Goal: Task Accomplishment & Management: Manage account settings

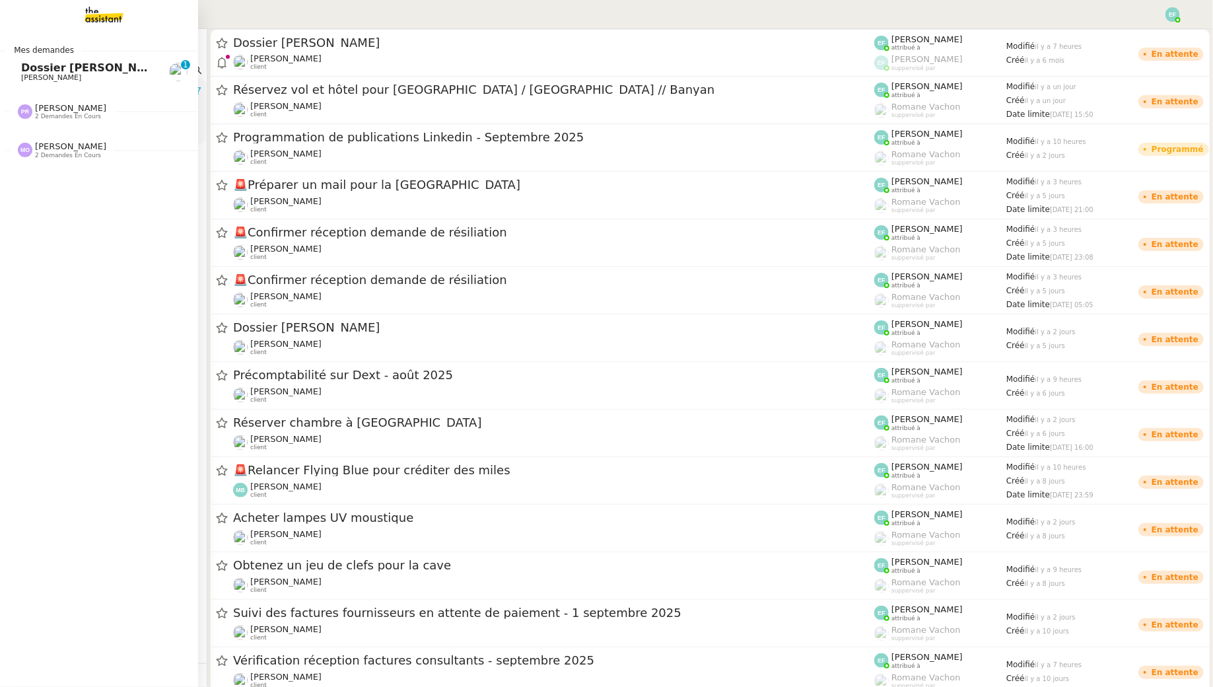
click at [30, 79] on span "[PERSON_NAME]" at bounding box center [51, 77] width 60 height 9
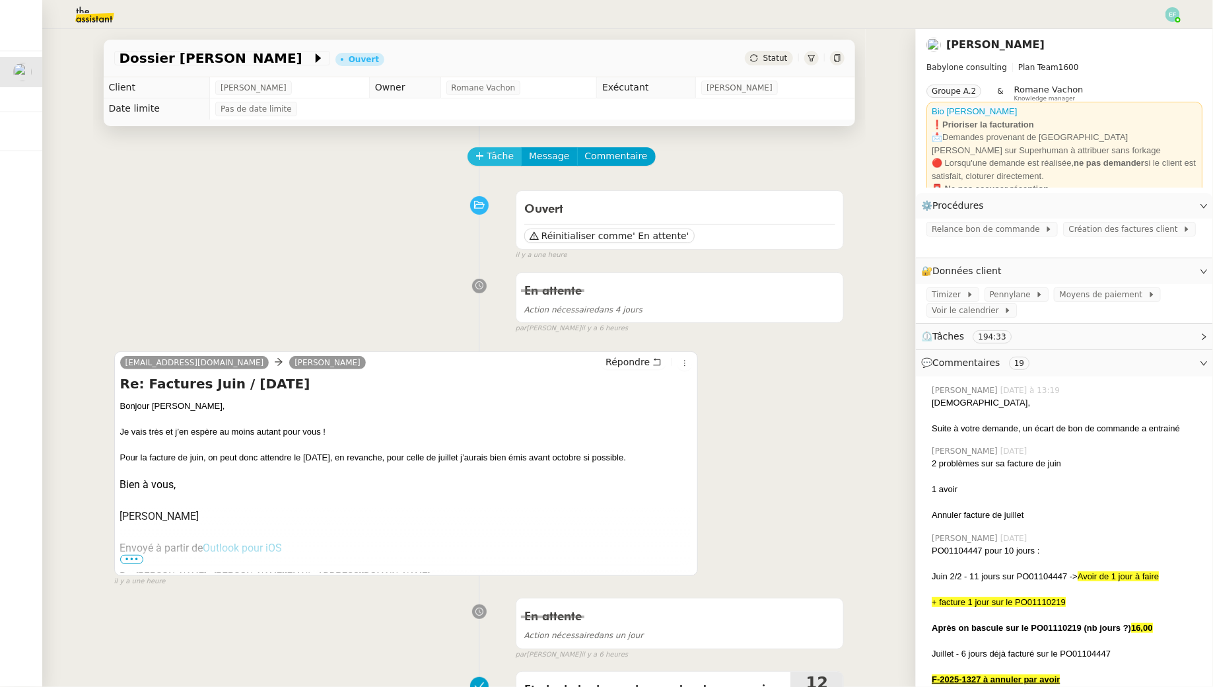
click at [503, 152] on span "Tâche" at bounding box center [500, 156] width 27 height 15
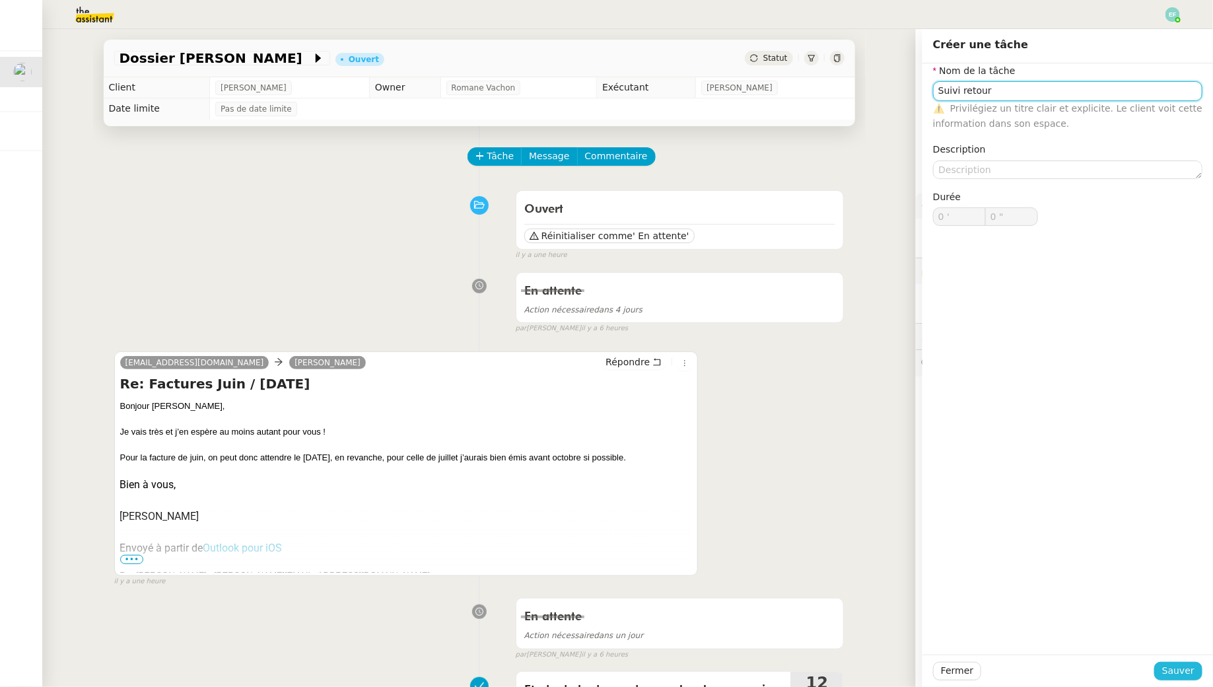
type input "Suivi retour"
click at [1176, 667] on span "Sauver" at bounding box center [1178, 670] width 32 height 15
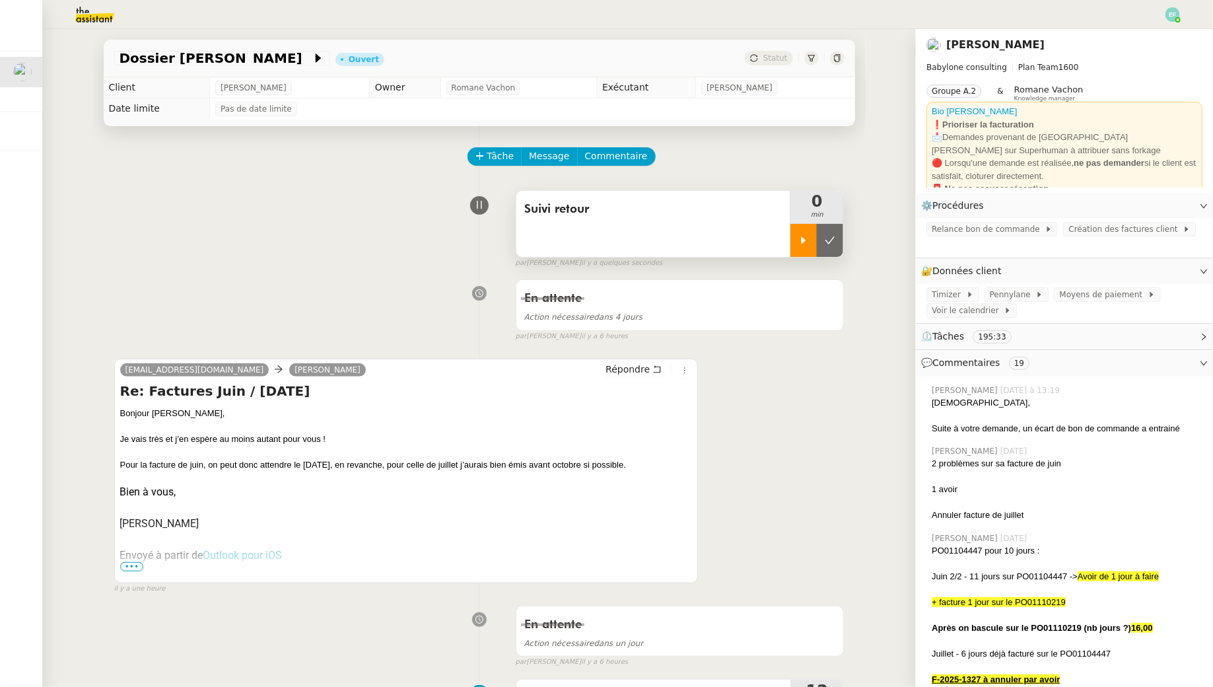
click at [803, 238] on icon at bounding box center [804, 239] width 5 height 7
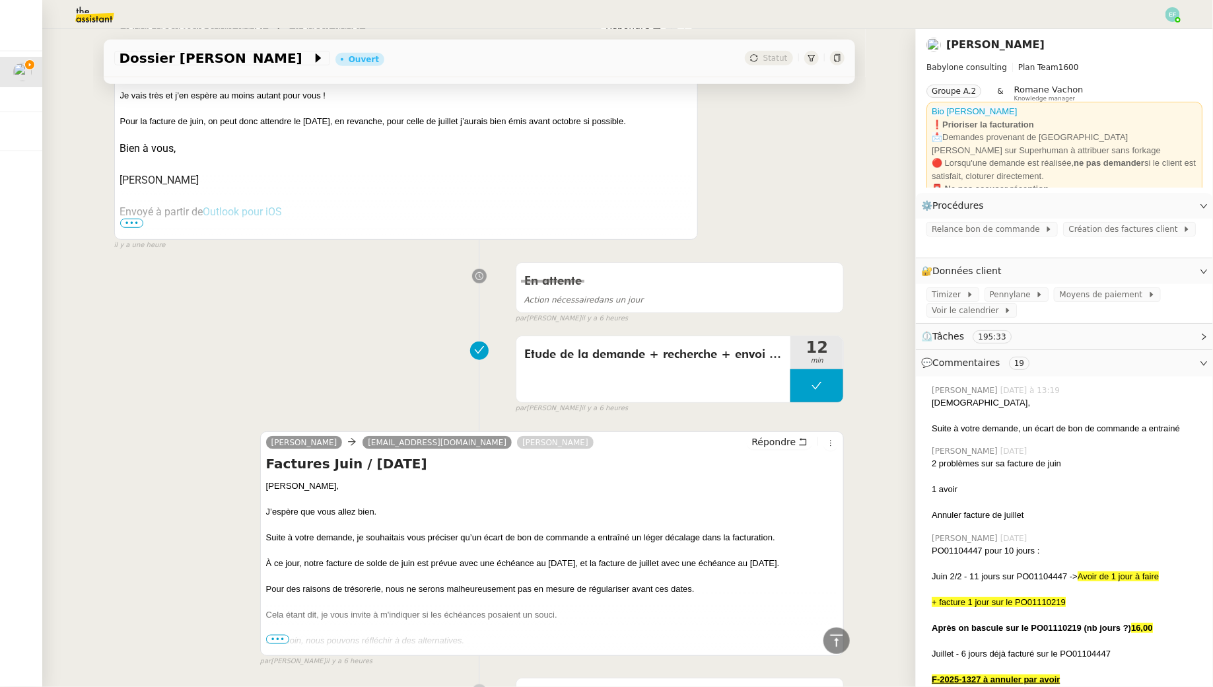
scroll to position [419, 0]
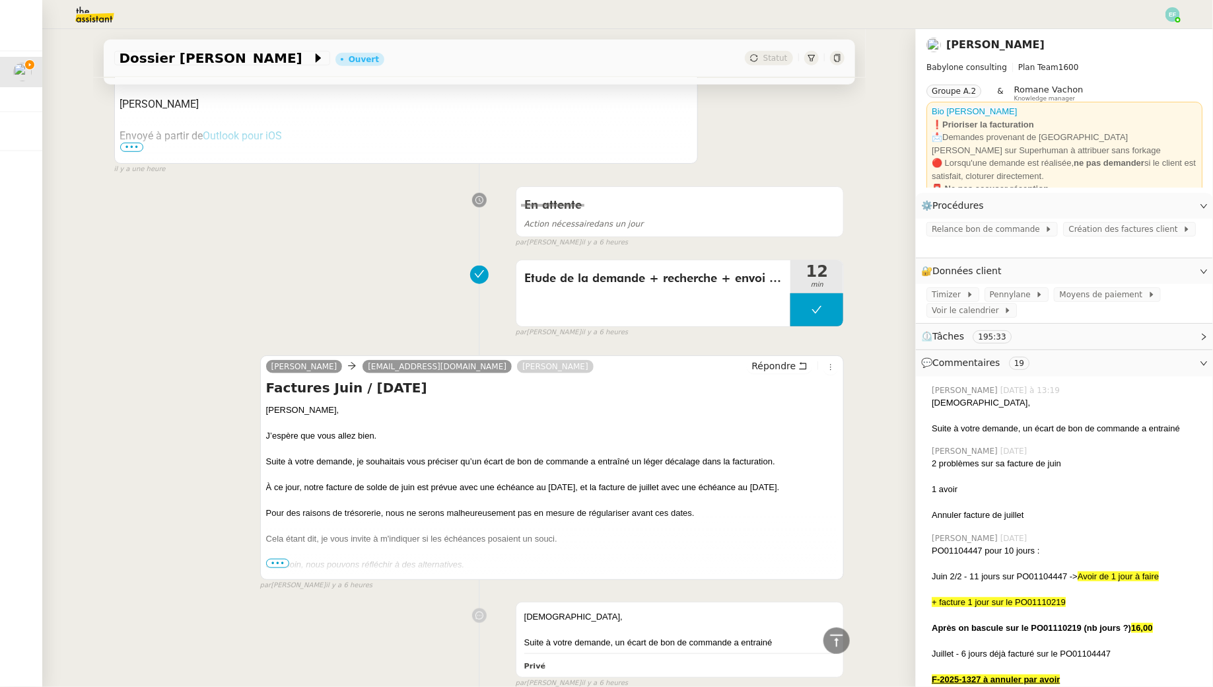
click at [275, 559] on span "•••" at bounding box center [278, 563] width 24 height 9
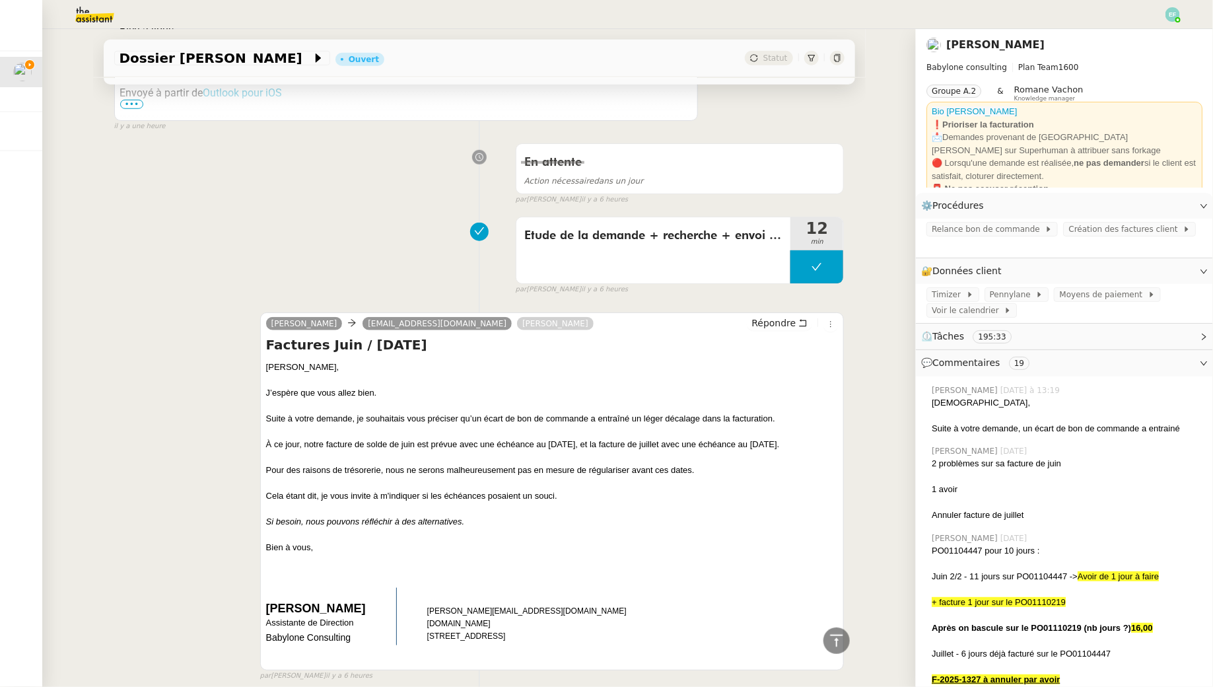
scroll to position [470, 0]
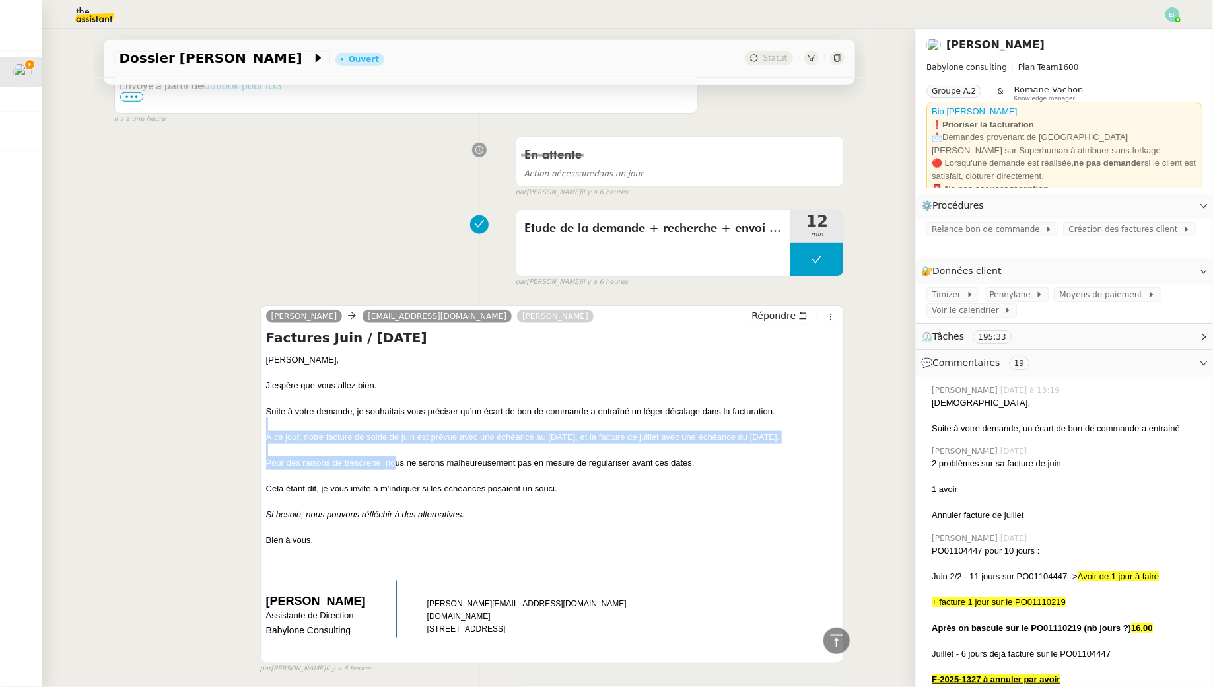
drag, startPoint x: 396, startPoint y: 421, endPoint x: 397, endPoint y: 459, distance: 38.3
click at [397, 459] on div "Bonjour [PERSON_NAME], J’espère que vous allez bien. Suite à votre demande, je …" at bounding box center [552, 502] width 573 height 298
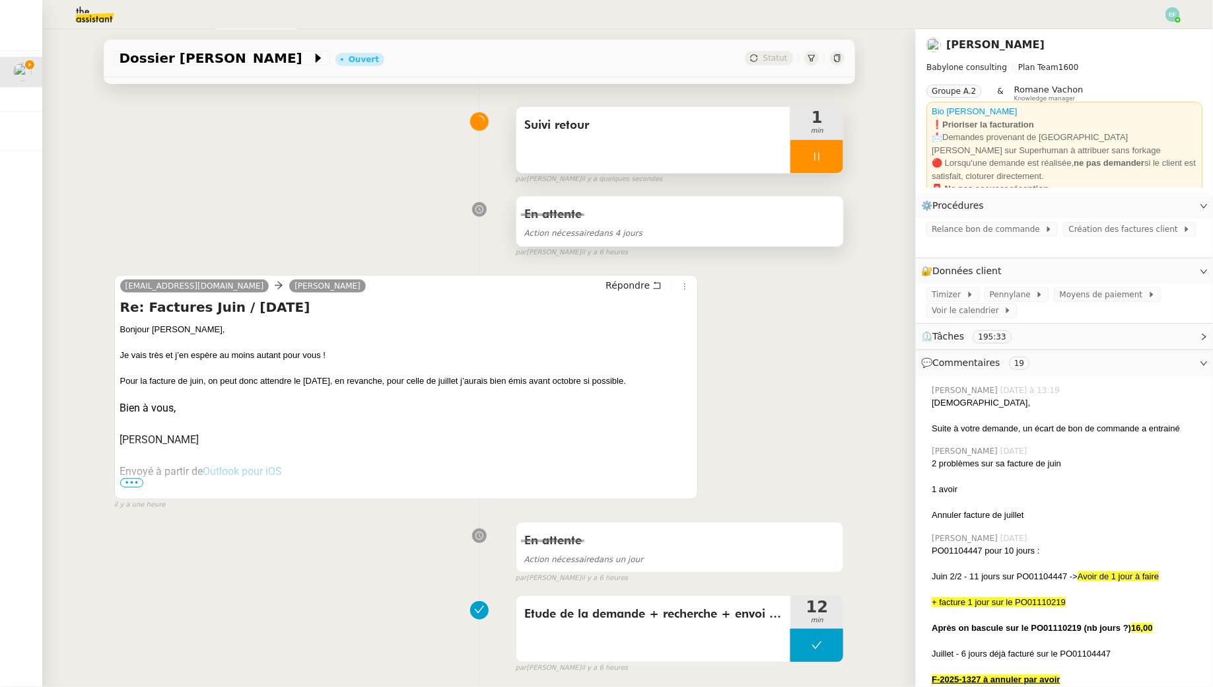
scroll to position [0, 0]
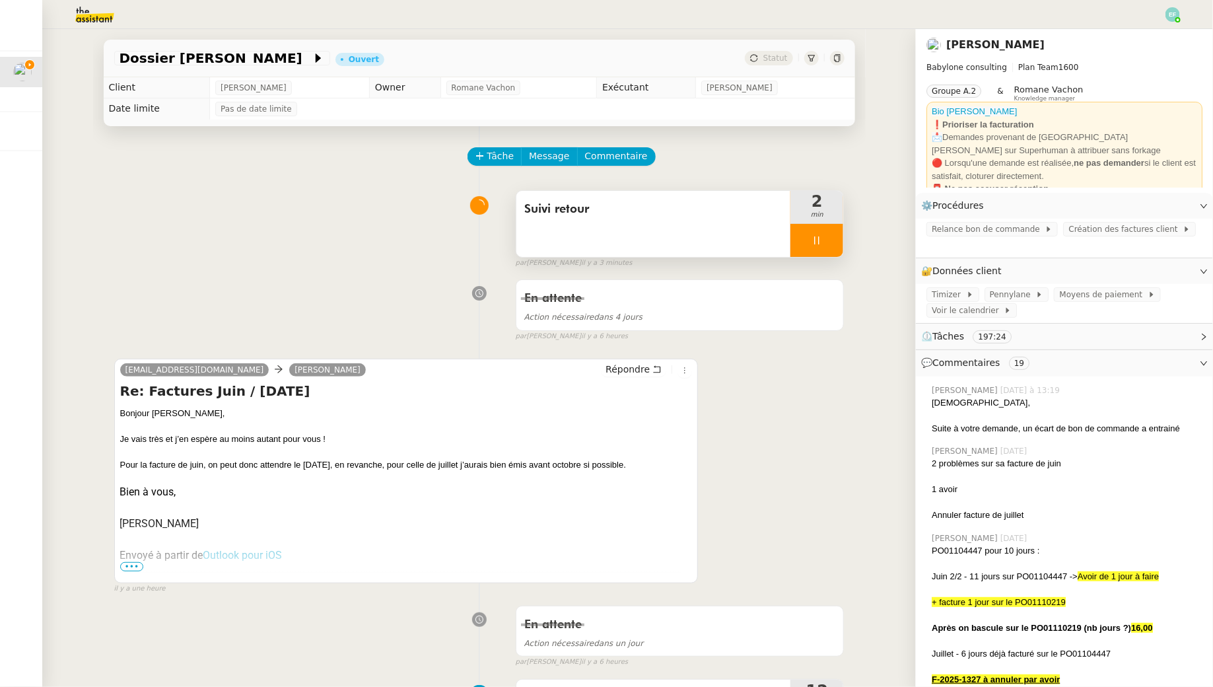
click at [641, 215] on span "Suivi retour" at bounding box center [653, 209] width 259 height 20
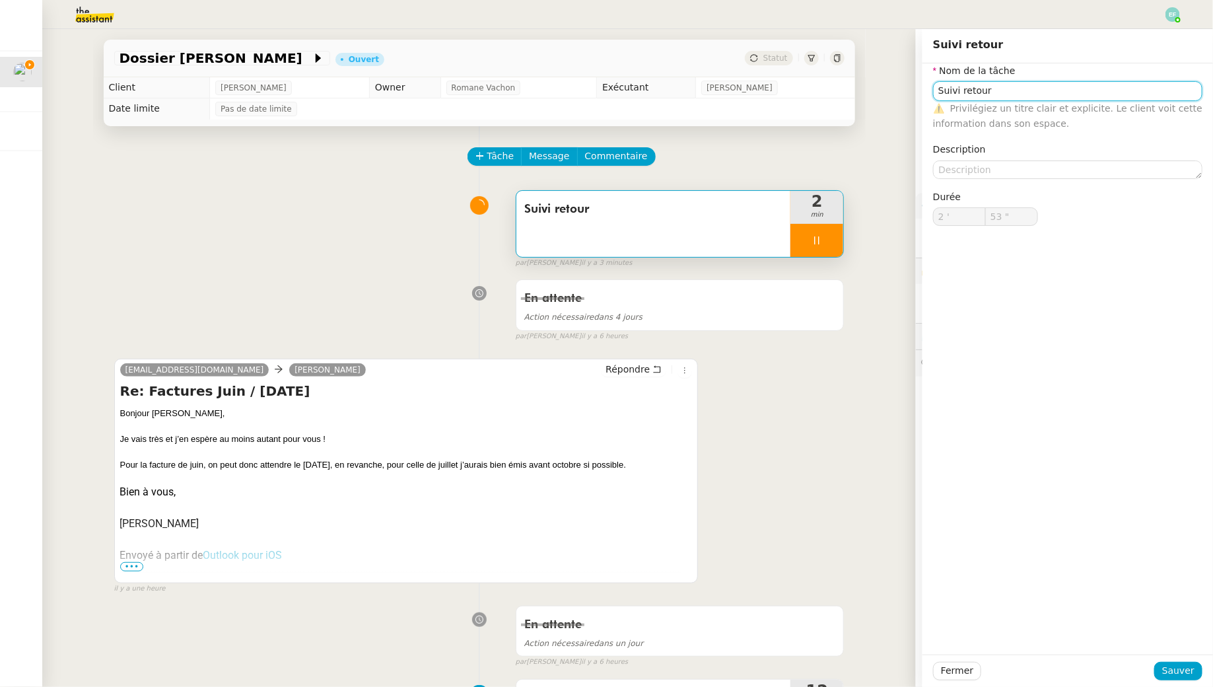
click at [1034, 95] on input "Suivi retour" at bounding box center [1067, 90] width 269 height 19
type input "Suivi retour"
type input "54 ""
type input "Suivi retour + envo d"
type input "55 ""
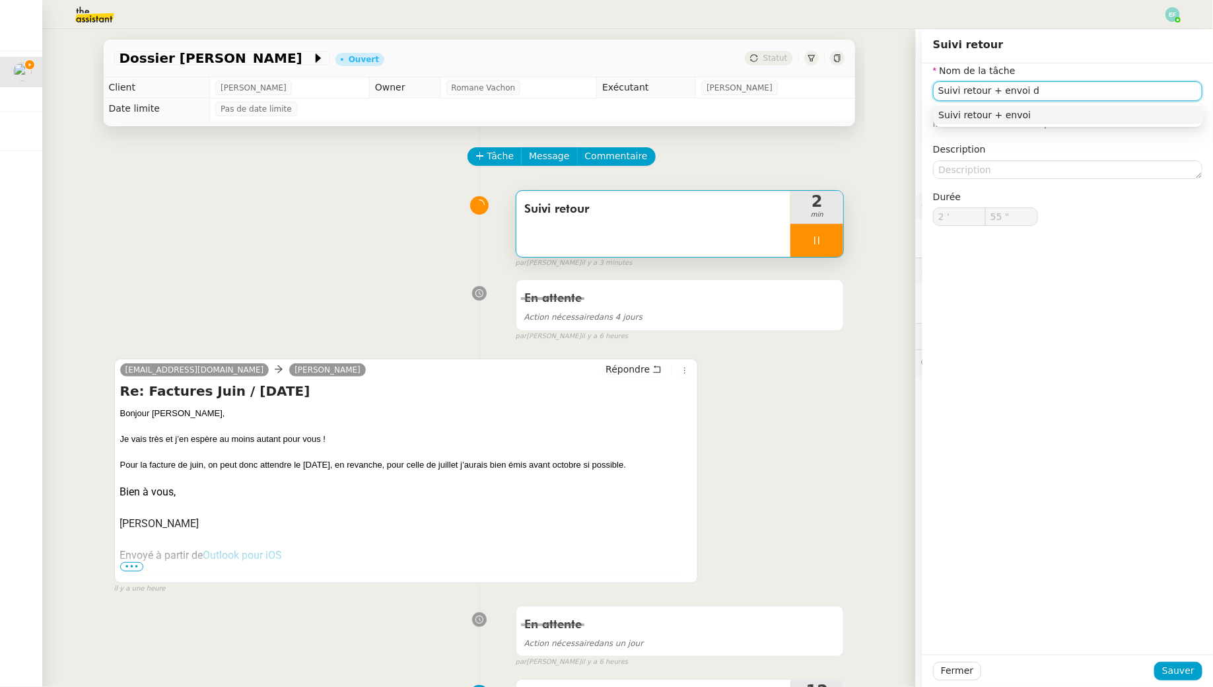
type input "Suivi retour + envoi d'"
type input "56 ""
type input "Suivi retour + envoi d'email"
type input "57 ""
click at [1176, 668] on span "Sauver" at bounding box center [1178, 670] width 32 height 15
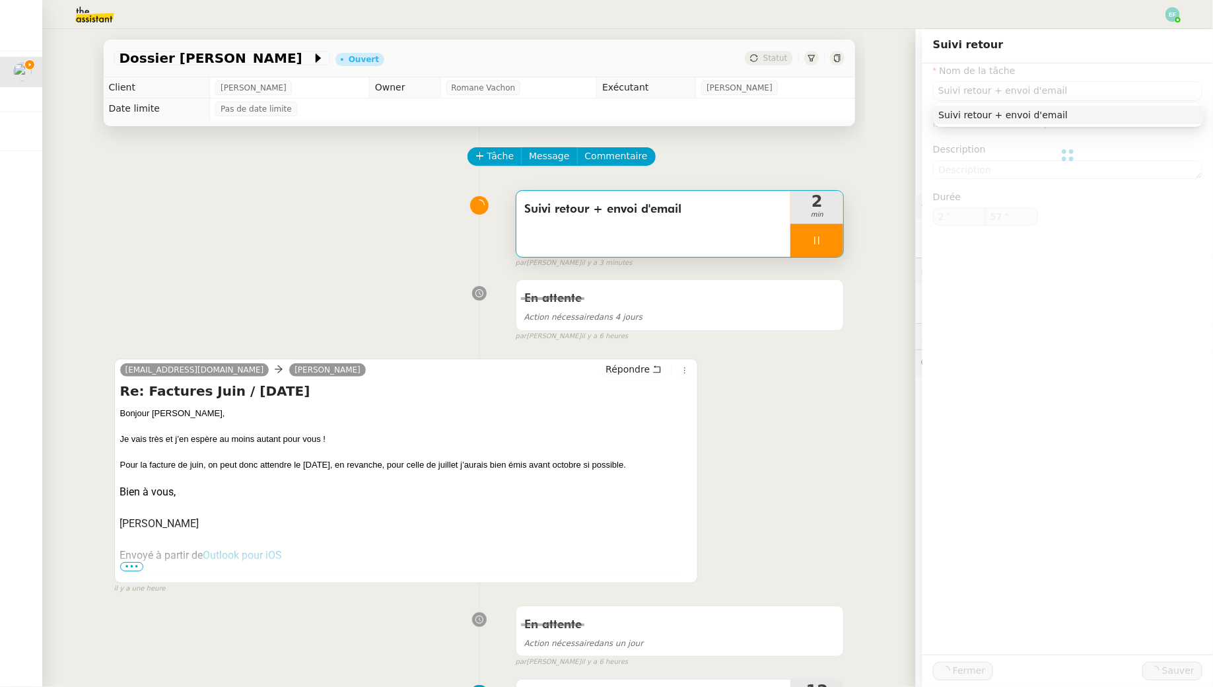
type input "Suivi retour + envoi d'email"
type input "2 '"
type input "58 ""
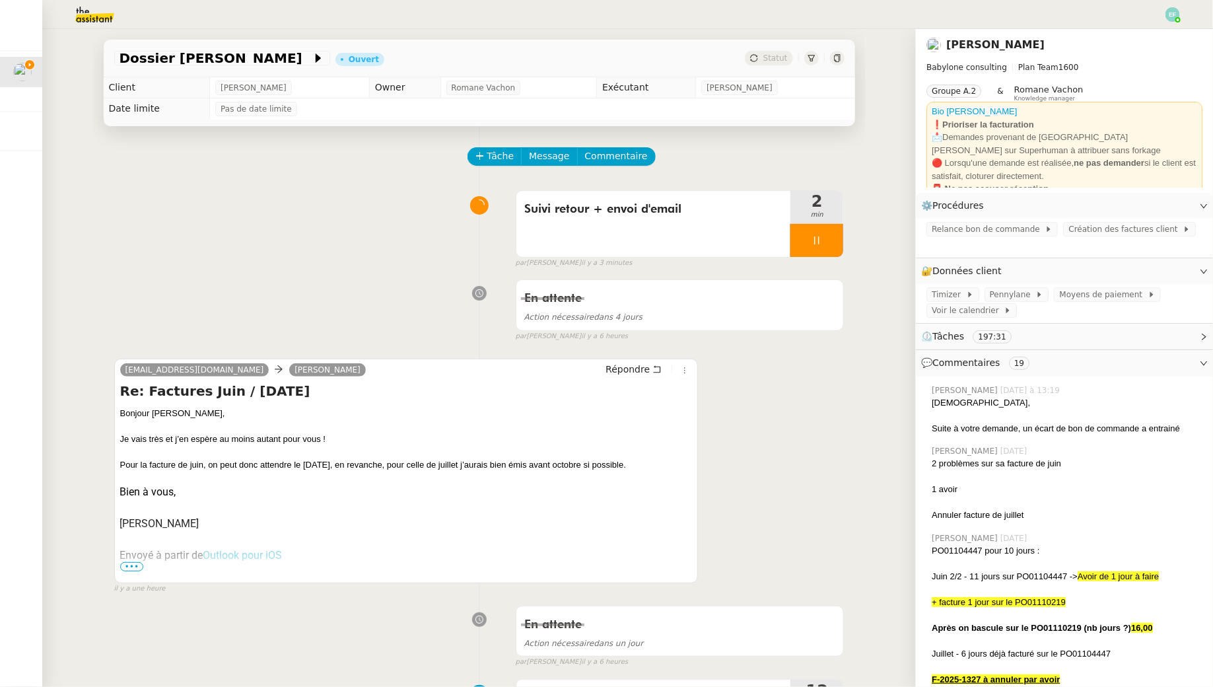
click at [816, 235] on icon at bounding box center [817, 240] width 11 height 11
click at [831, 231] on button at bounding box center [830, 240] width 26 height 33
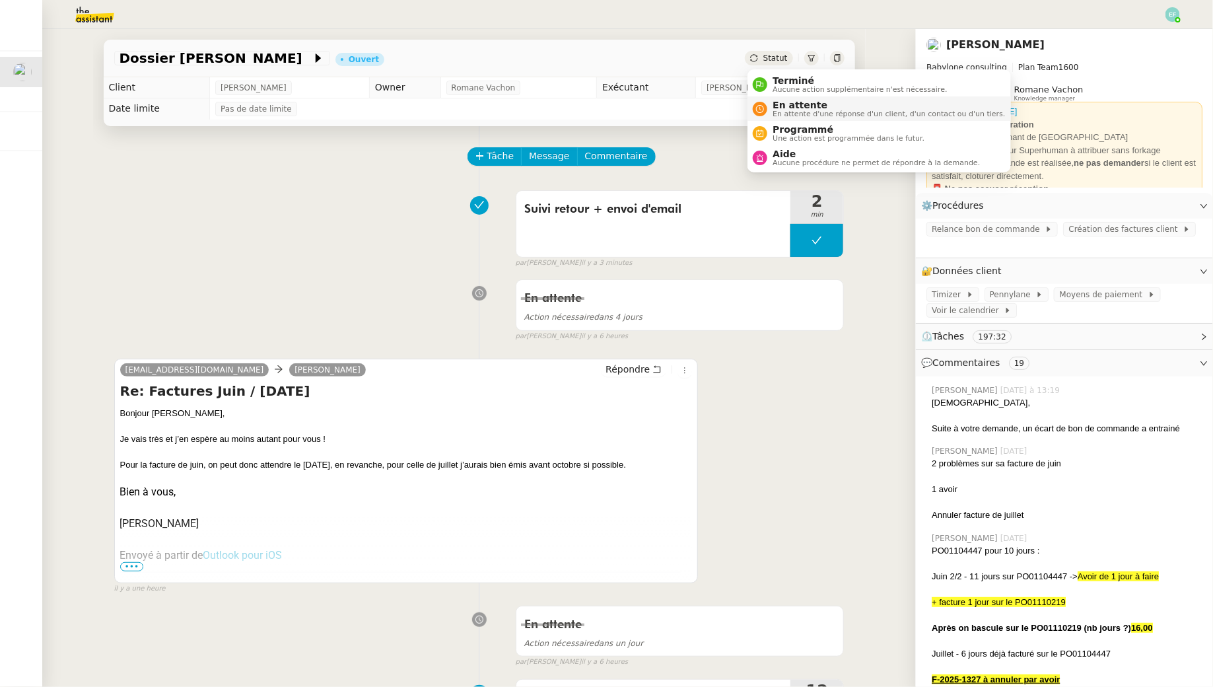
click at [781, 111] on span "En attente d'une réponse d'un client, d'un contact ou d'un tiers." at bounding box center [889, 113] width 232 height 7
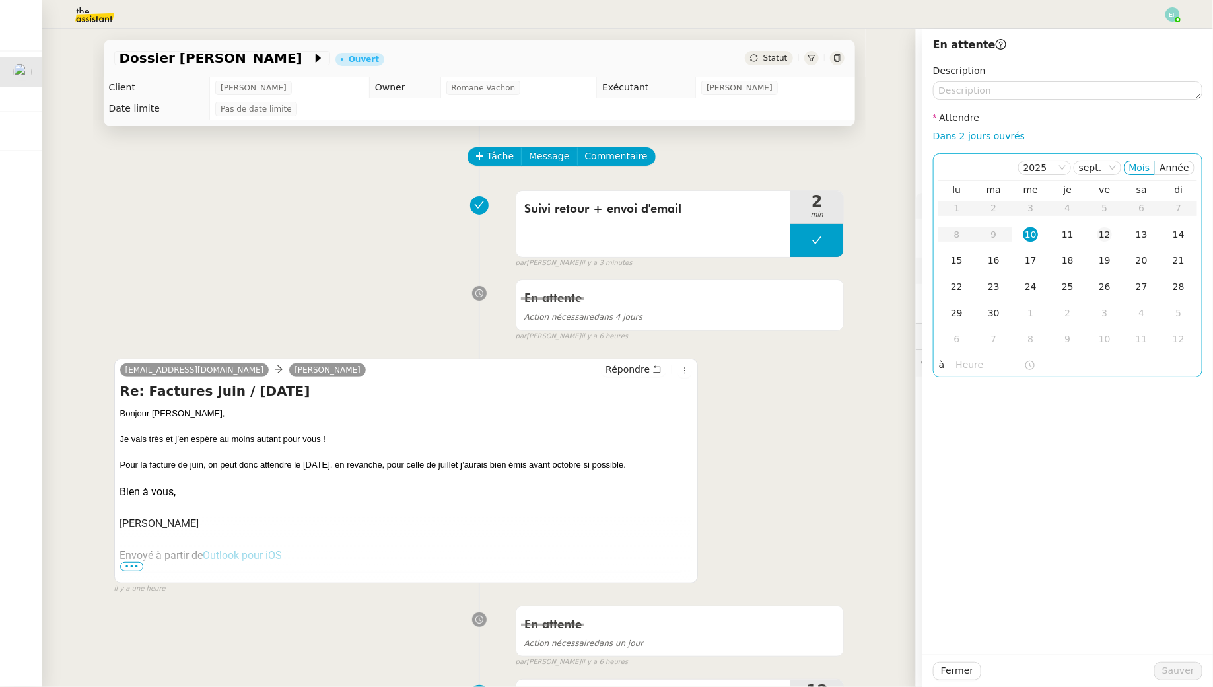
click at [1100, 233] on div "12" at bounding box center [1105, 234] width 15 height 15
click at [1173, 678] on span "Sauver" at bounding box center [1178, 670] width 32 height 15
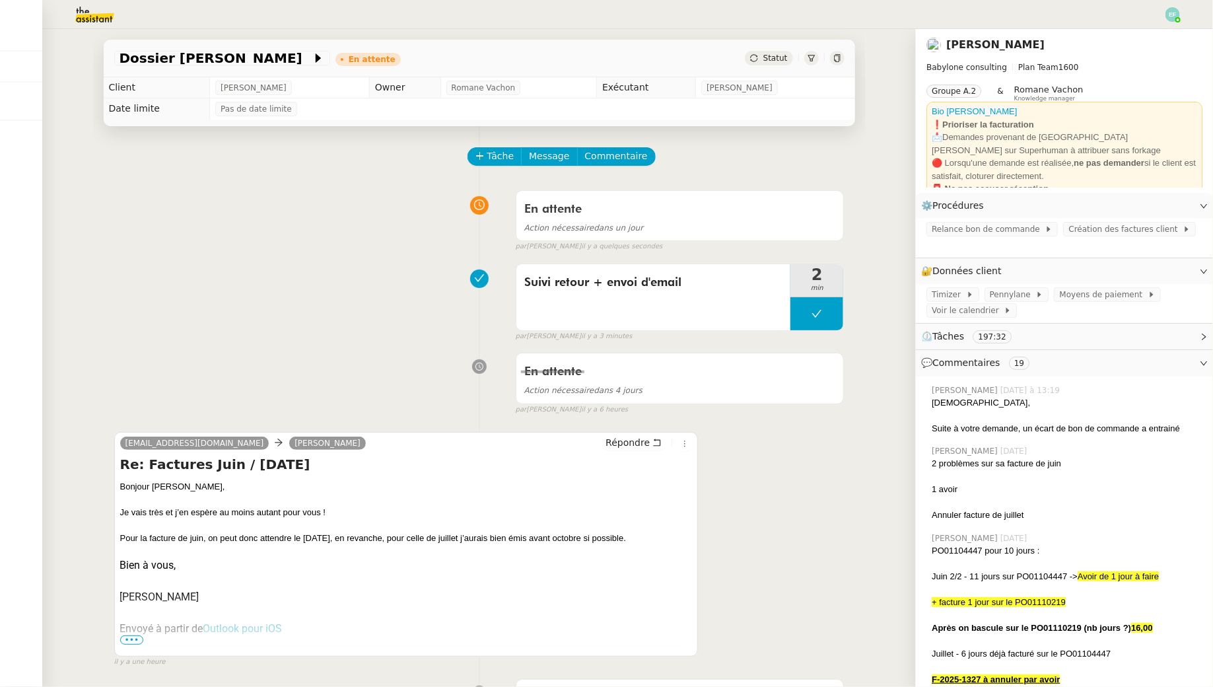
click at [1167, 21] on div at bounding box center [1173, 14] width 15 height 15
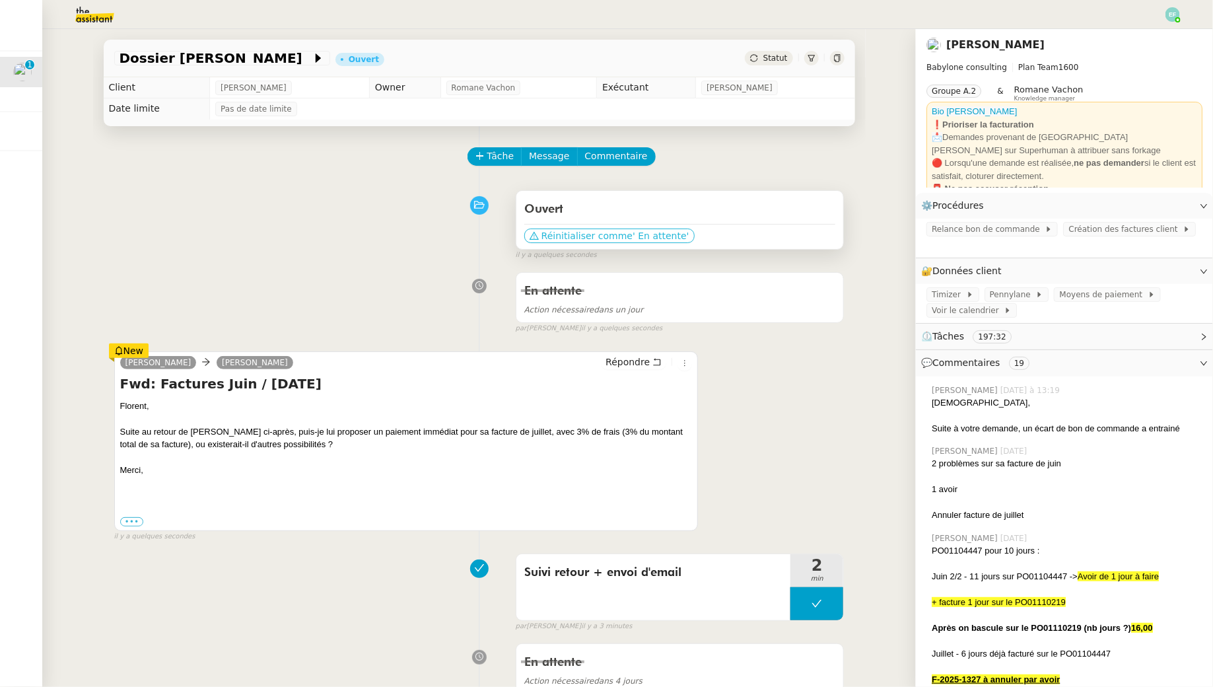
click at [633, 230] on span "' En attente'" at bounding box center [661, 235] width 56 height 13
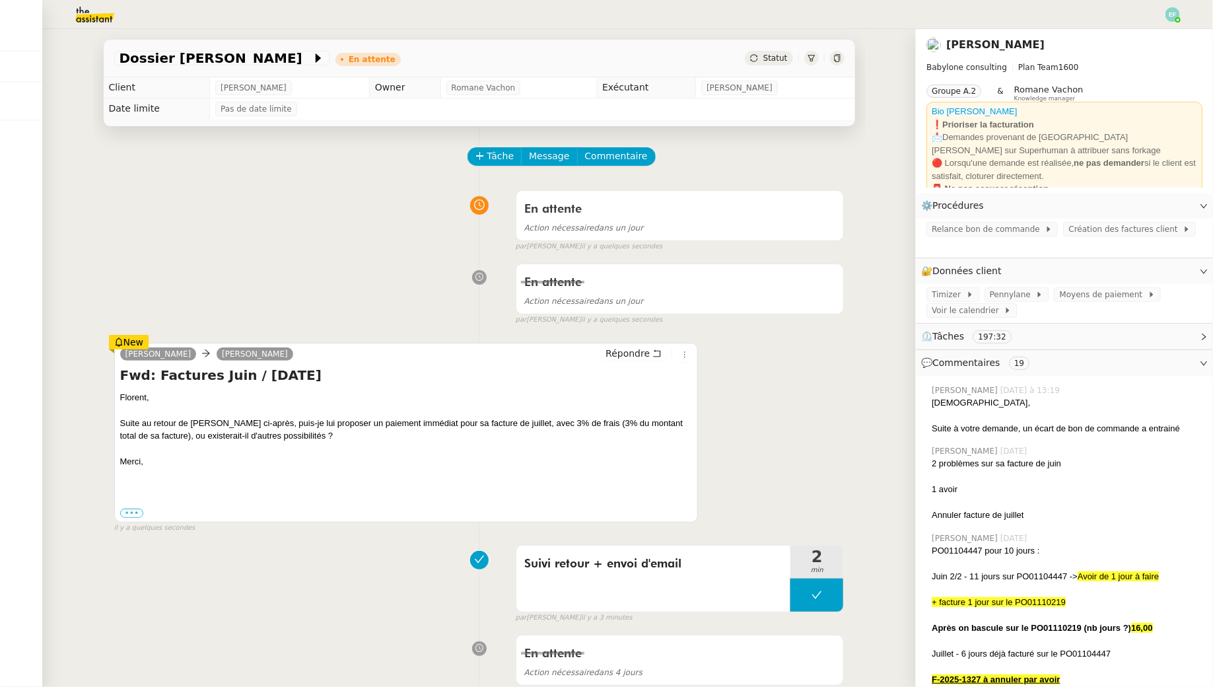
click at [94, 25] on img at bounding box center [84, 14] width 102 height 29
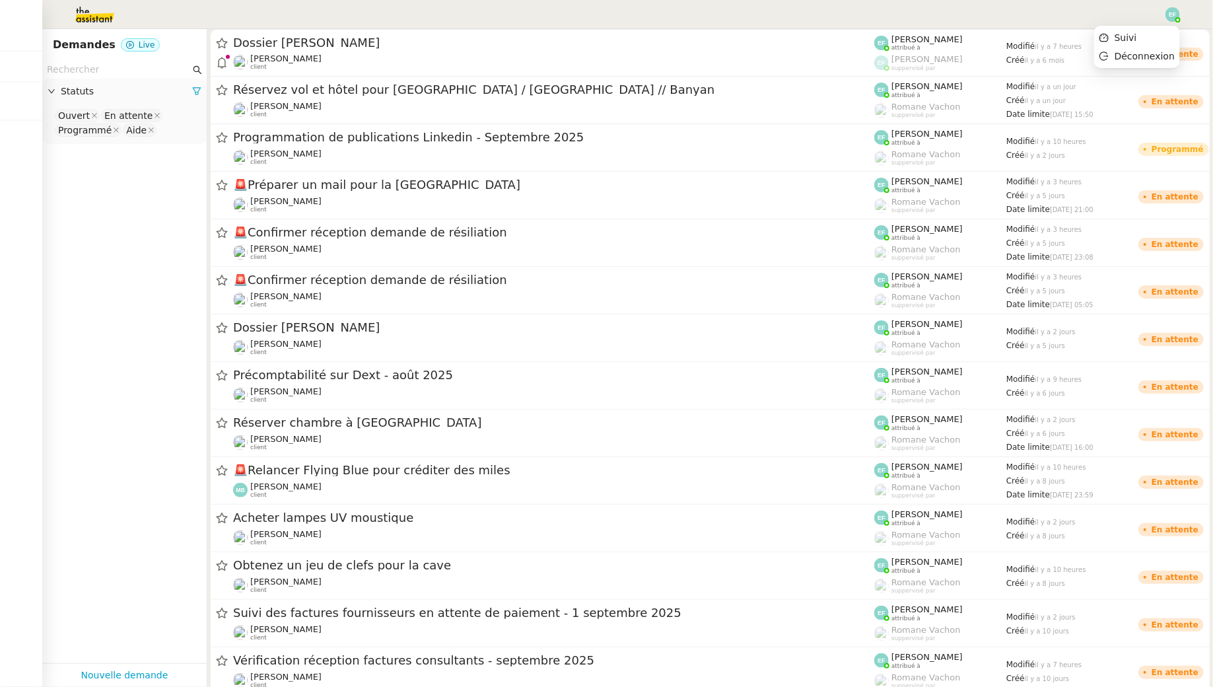
click at [1174, 13] on img at bounding box center [1173, 14] width 15 height 15
click at [1156, 33] on li "Suivi" at bounding box center [1137, 37] width 86 height 18
